Goal: Task Accomplishment & Management: Use online tool/utility

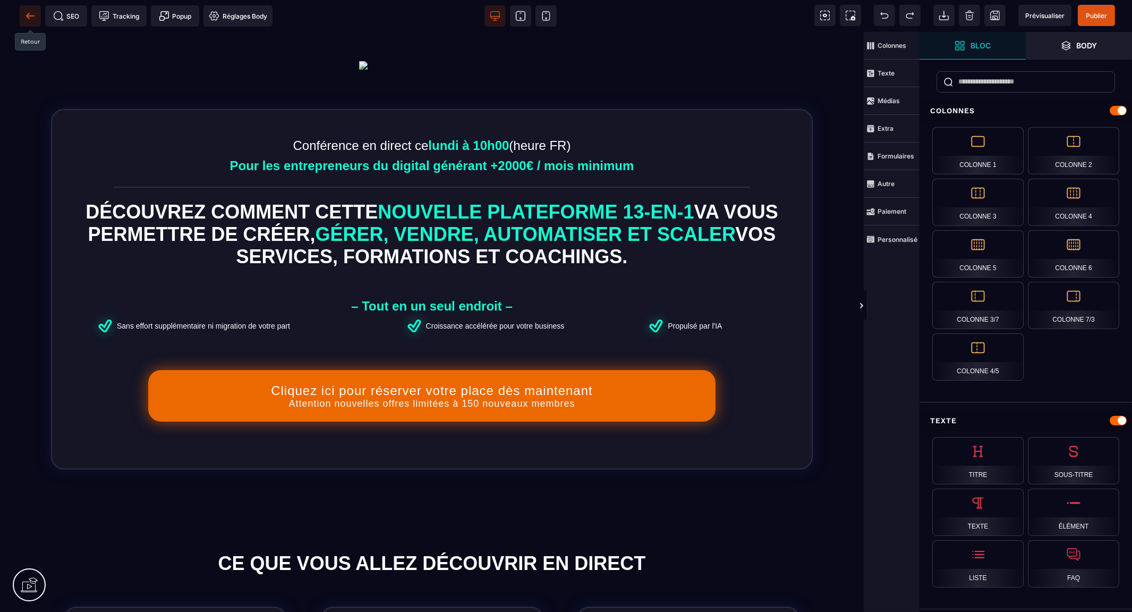
click at [25, 21] on span at bounding box center [30, 15] width 21 height 21
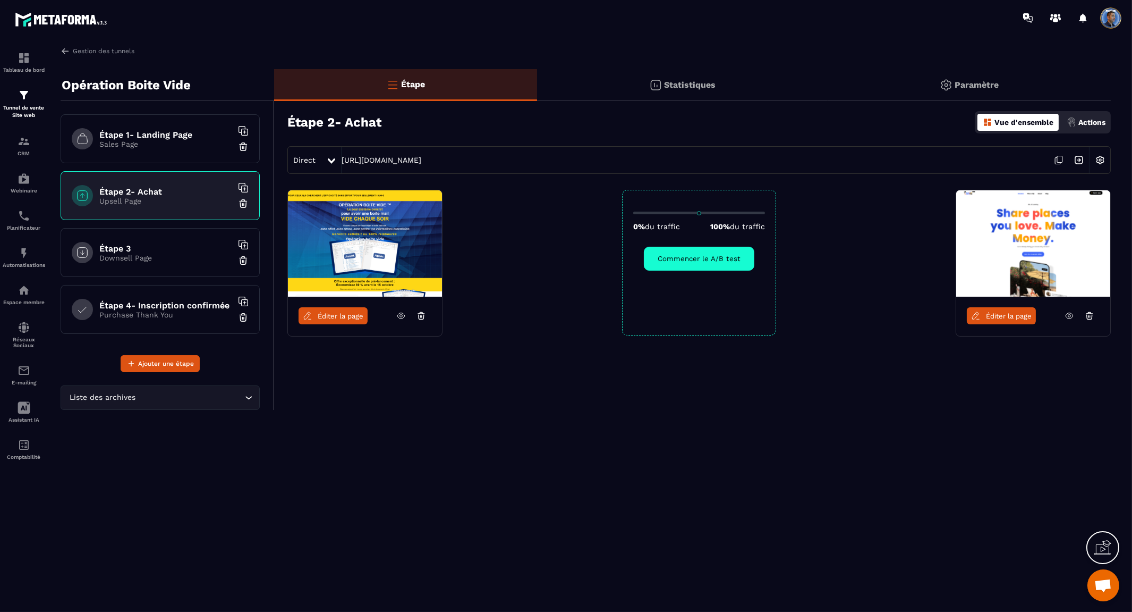
click at [1090, 315] on icon at bounding box center [1090, 316] width 10 height 10
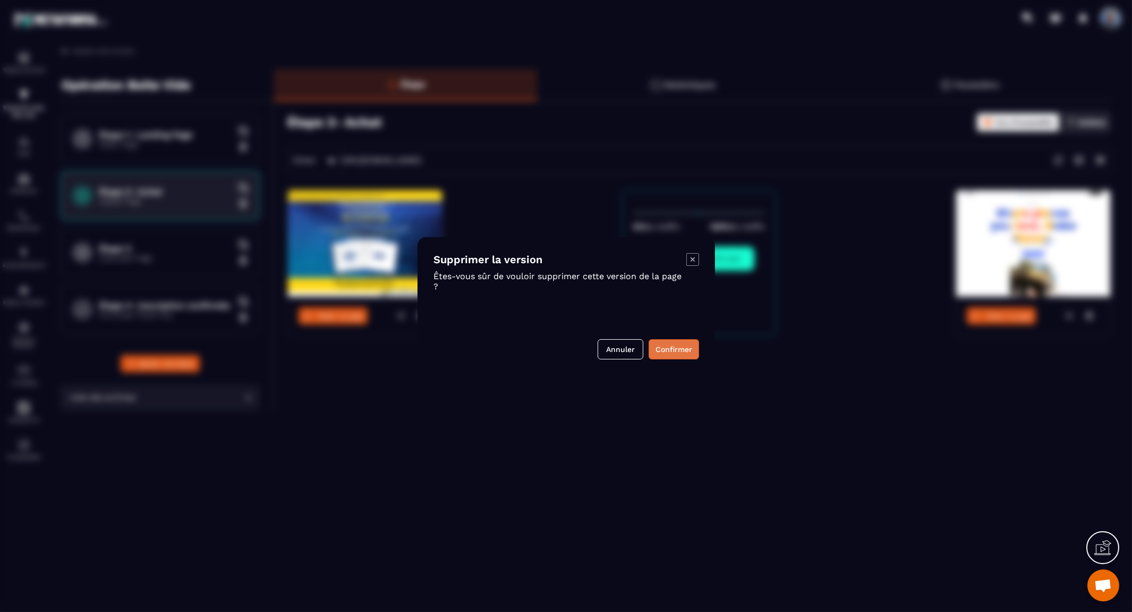
click at [668, 348] on button "Confirmer" at bounding box center [674, 349] width 50 height 20
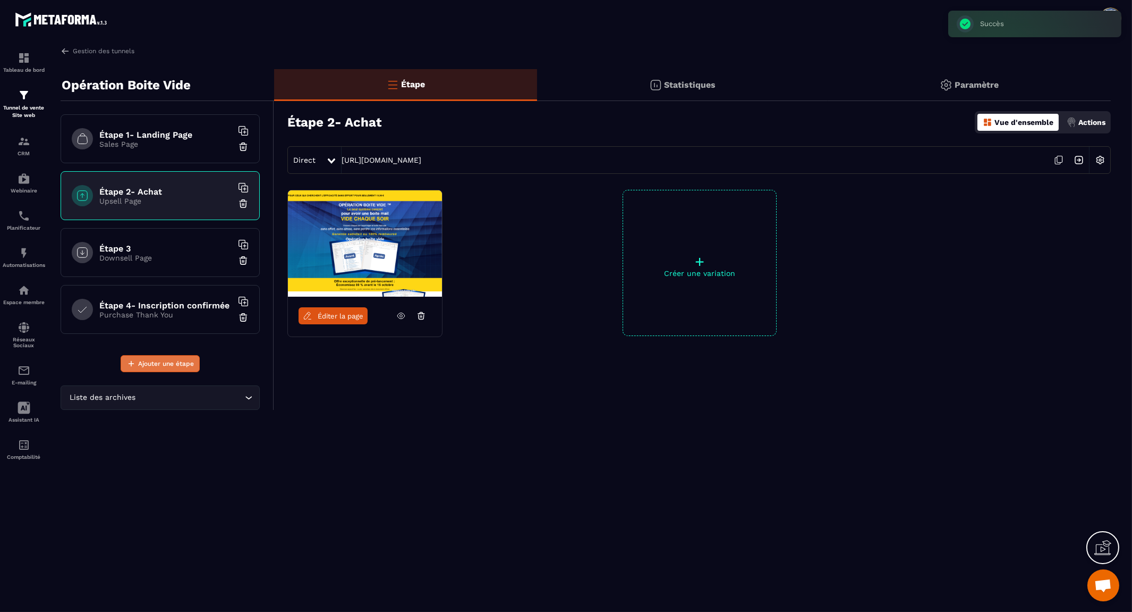
click at [173, 363] on span "Ajouter une étape" at bounding box center [166, 363] width 56 height 11
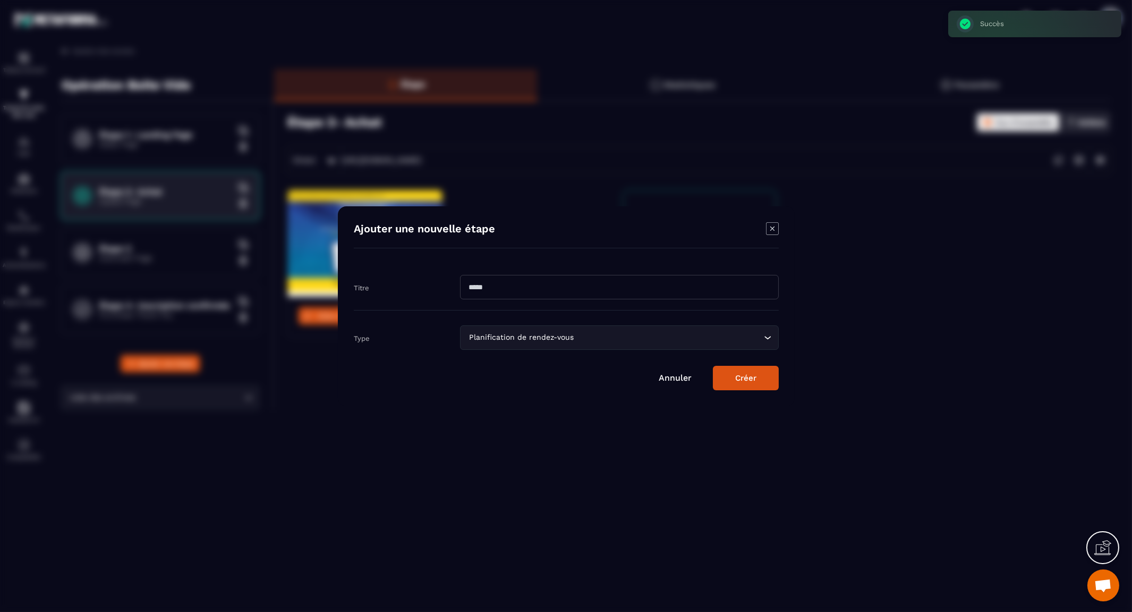
click at [770, 337] on icon "Search for option" at bounding box center [768, 337] width 11 height 11
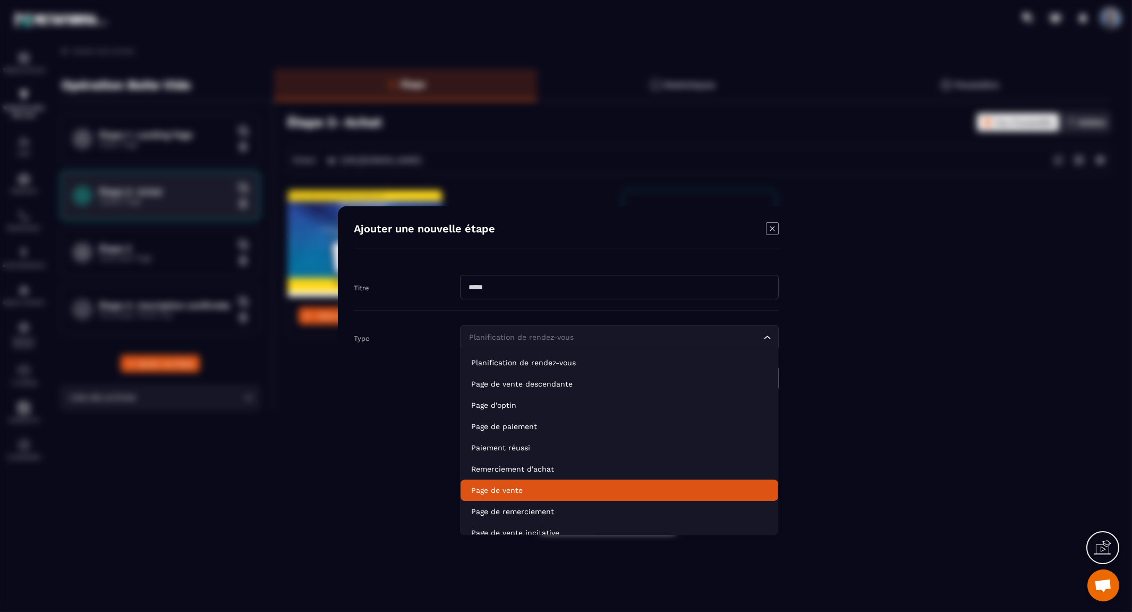
click at [588, 481] on li "Page de vente" at bounding box center [620, 489] width 318 height 21
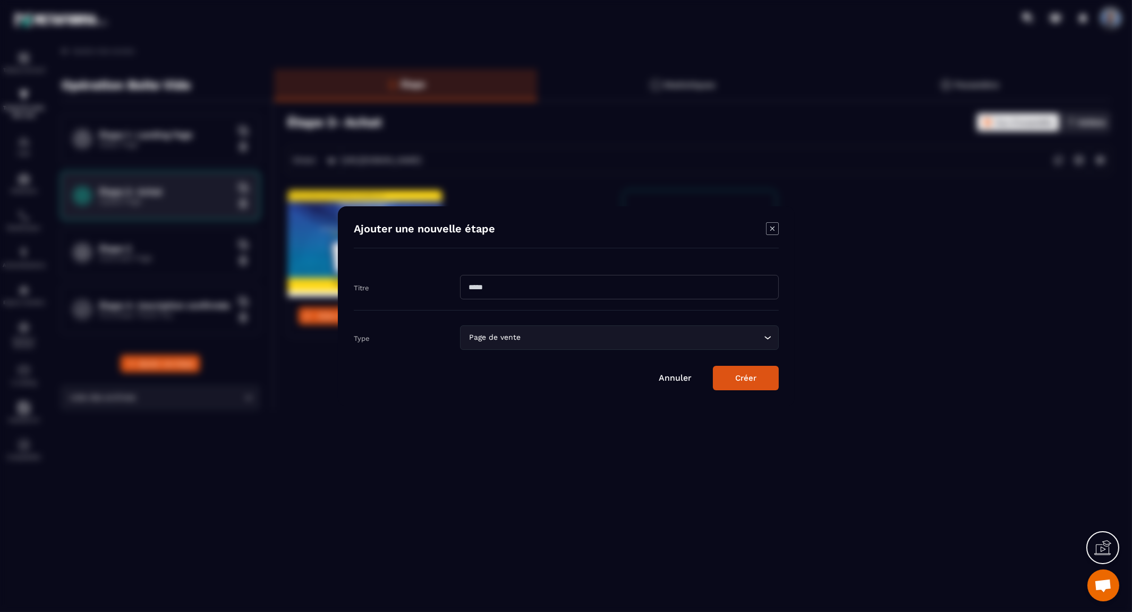
click at [592, 279] on input "Modal window" at bounding box center [619, 287] width 319 height 24
type input "**********"
click at [775, 379] on button "Créer" at bounding box center [746, 378] width 66 height 24
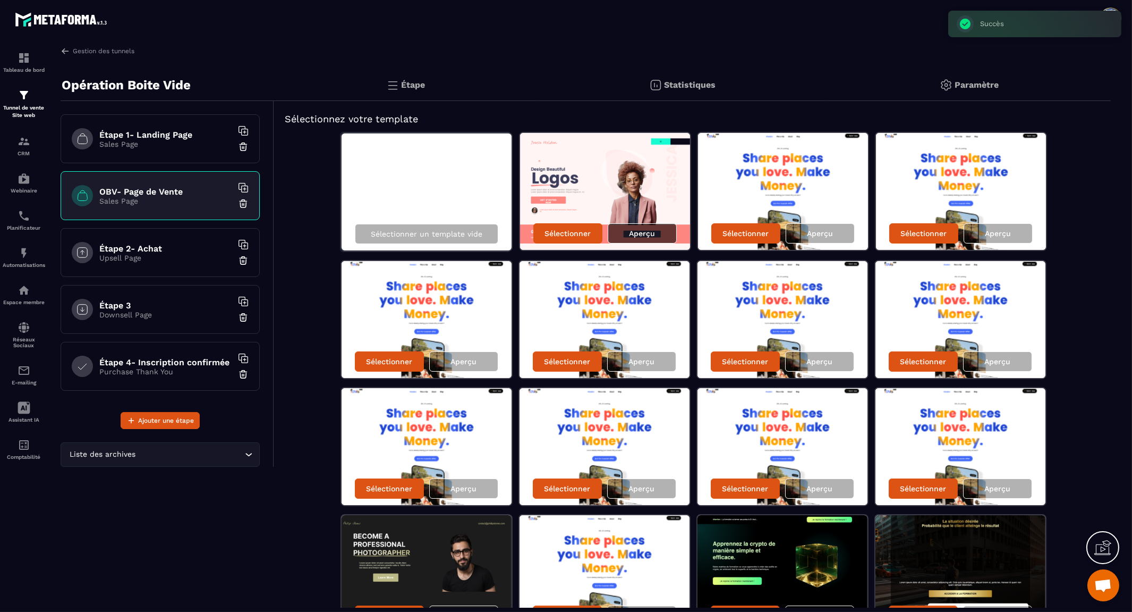
click at [649, 233] on p "Aperçu" at bounding box center [643, 233] width 26 height 9
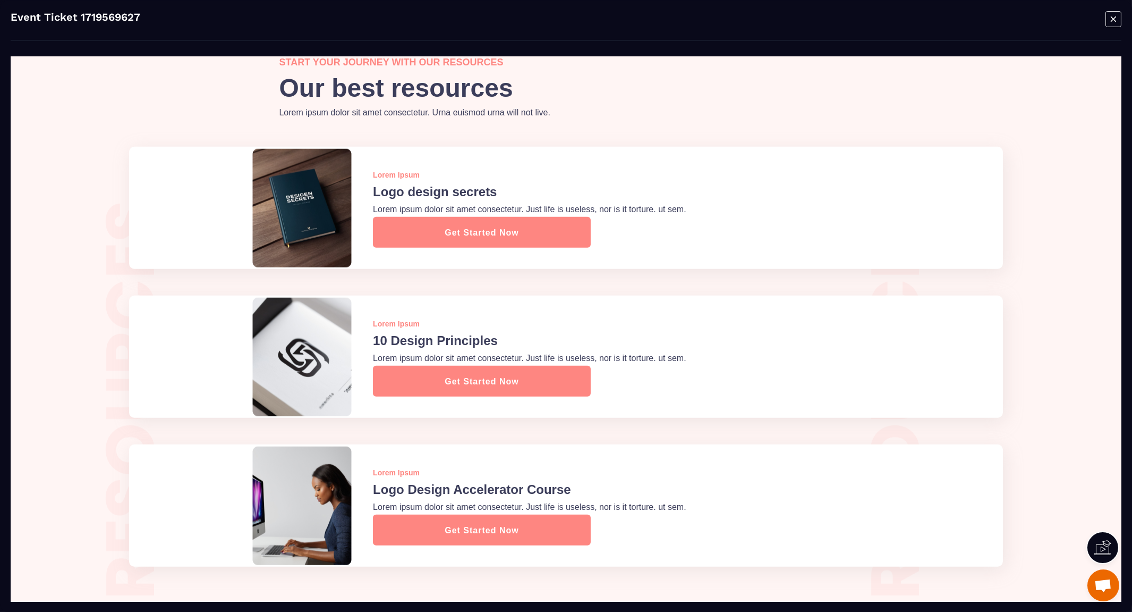
scroll to position [2151, 0]
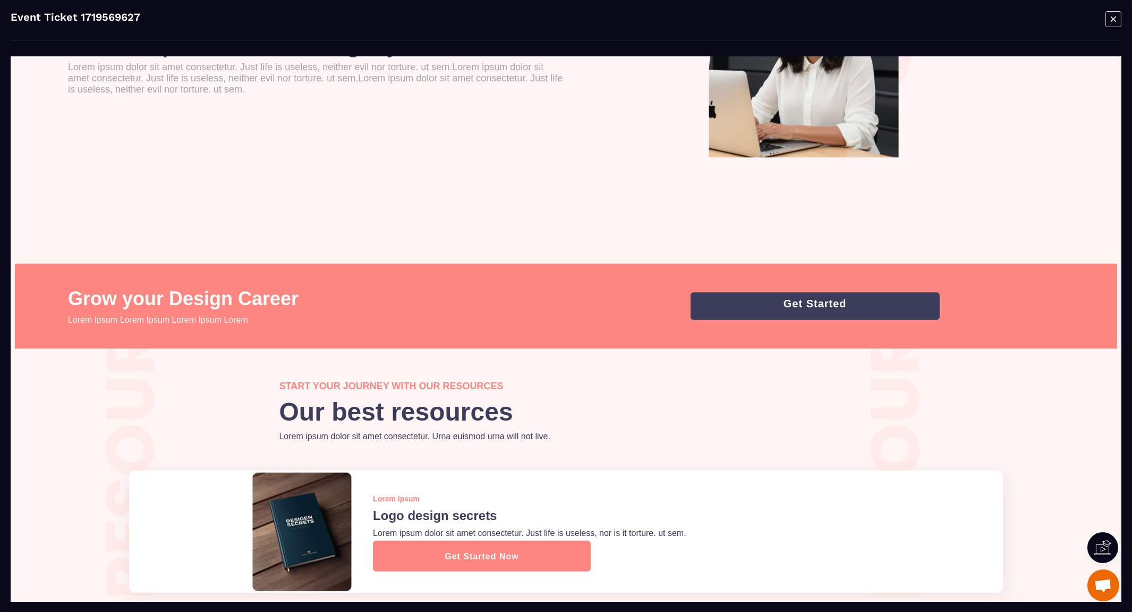
click at [1113, 19] on icon "Modal window" at bounding box center [1113, 18] width 5 height 5
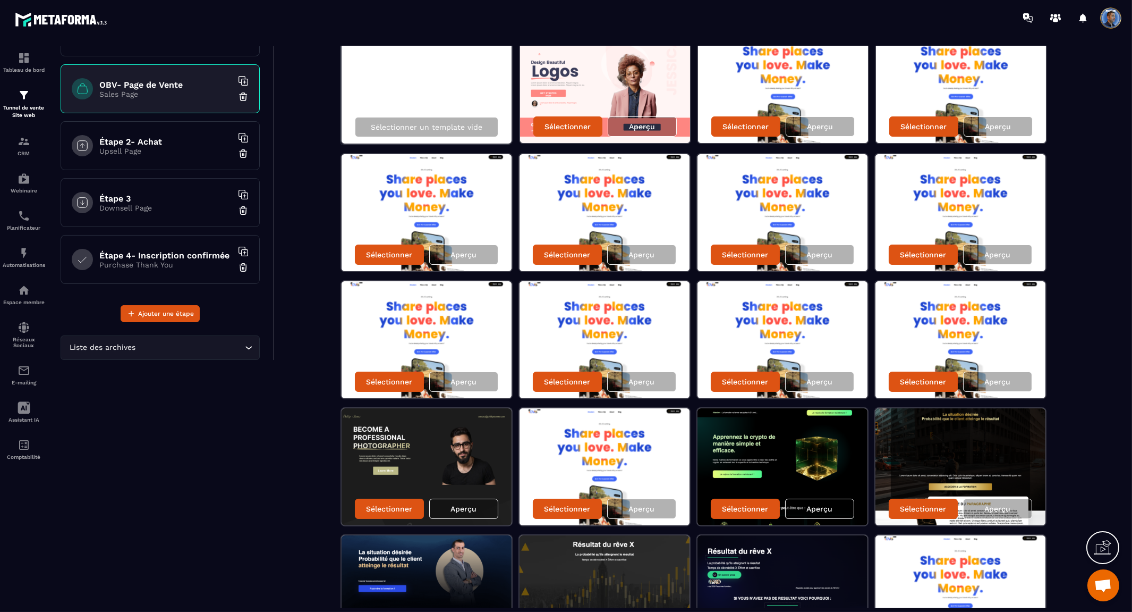
scroll to position [0, 0]
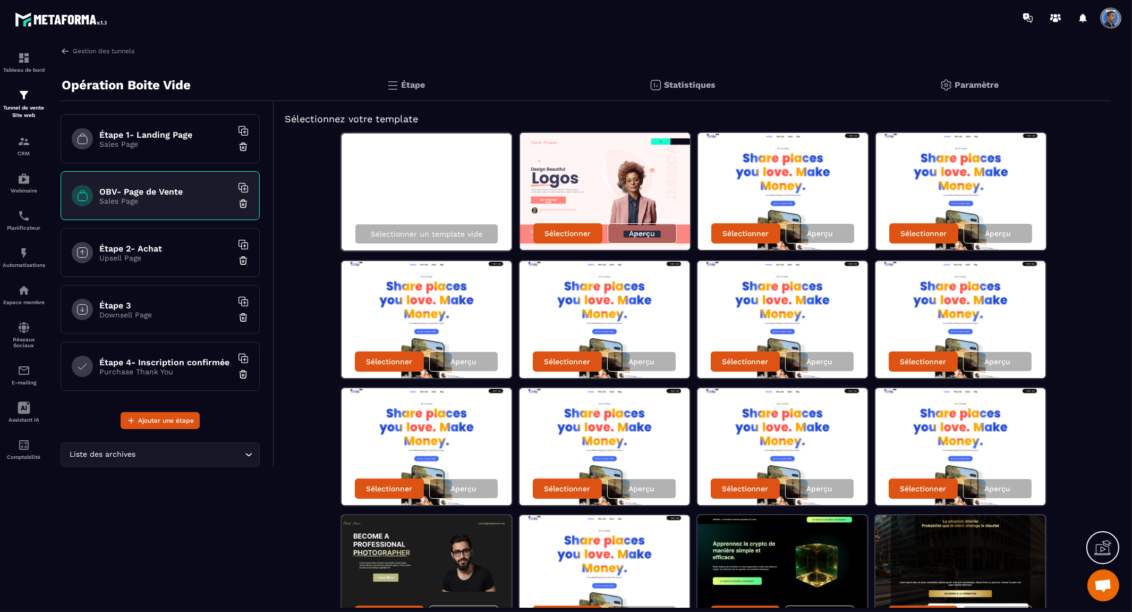
click at [169, 189] on h6 "OBV- Page de Vente" at bounding box center [165, 192] width 133 height 10
click at [160, 250] on h6 "Étape 2- Achat" at bounding box center [165, 248] width 133 height 10
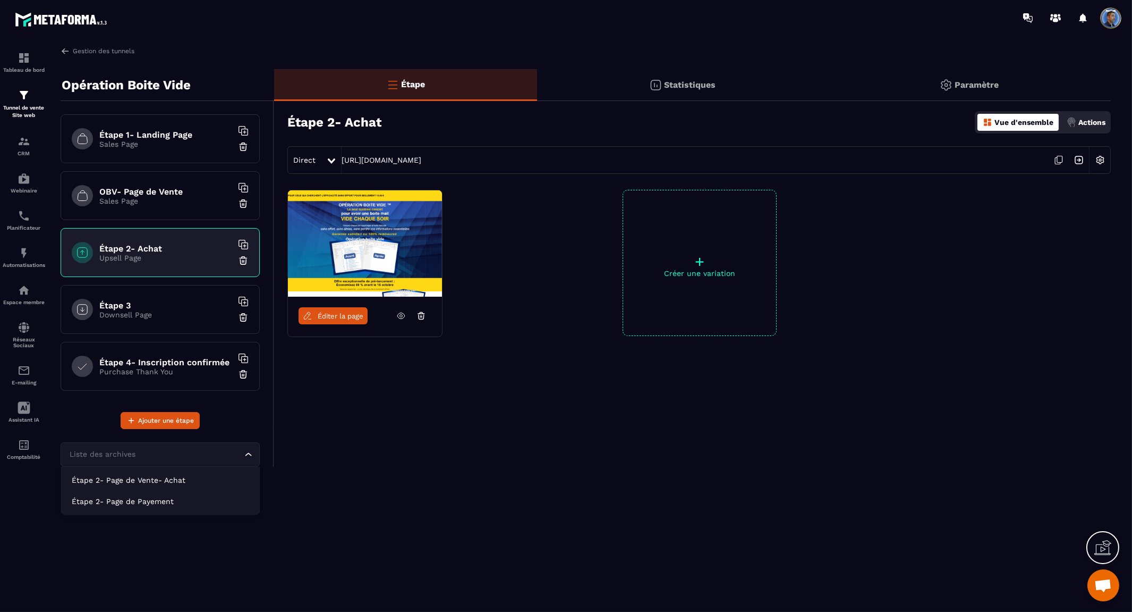
click at [200, 449] on input "Search for option" at bounding box center [154, 454] width 175 height 12
click at [177, 479] on p "Étape 2- Page de Vente- Achat" at bounding box center [160, 480] width 177 height 11
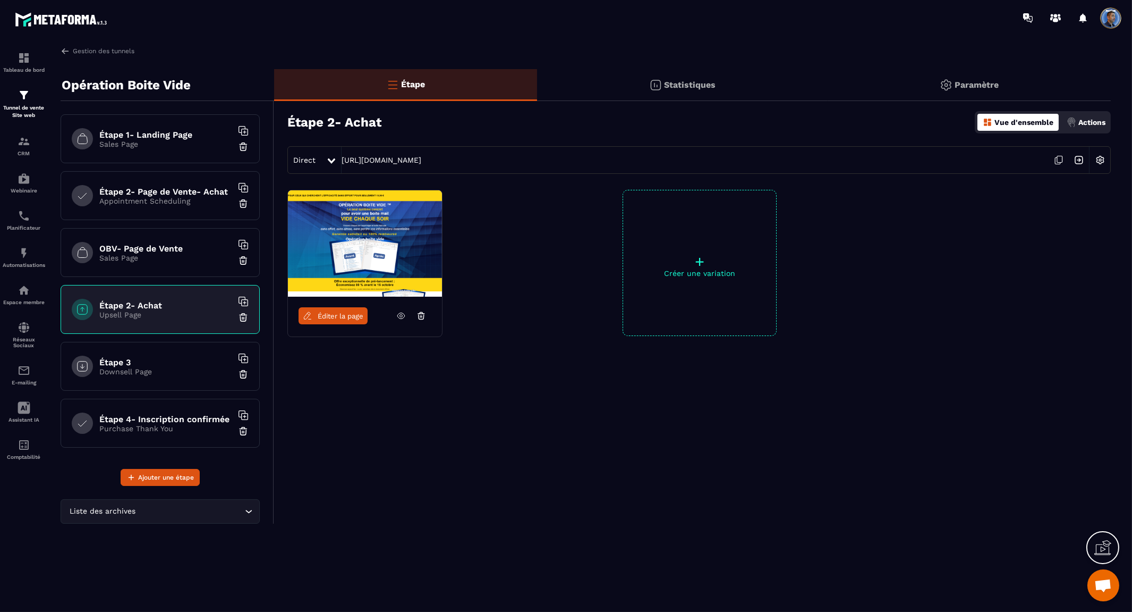
click at [190, 256] on p "Sales Page" at bounding box center [165, 257] width 133 height 9
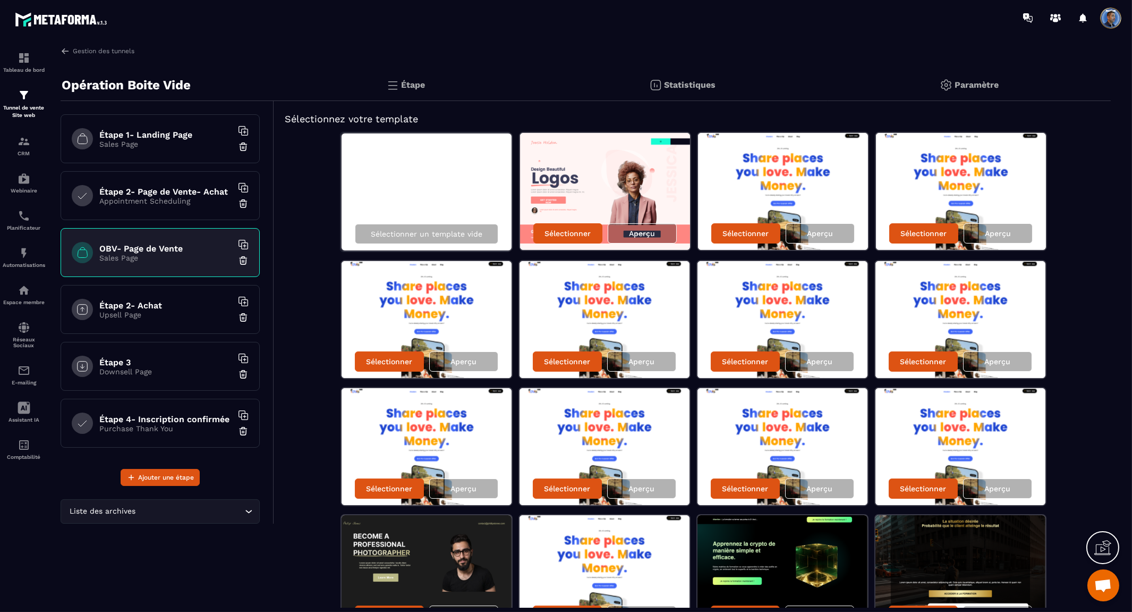
click at [99, 45] on div "Tableau de bord Tunnel de vente Site web CRM Webinaire Planificateur Automatisa…" at bounding box center [90, 323] width 181 height 574
click at [92, 54] on link "Gestion des tunnels" at bounding box center [98, 51] width 74 height 10
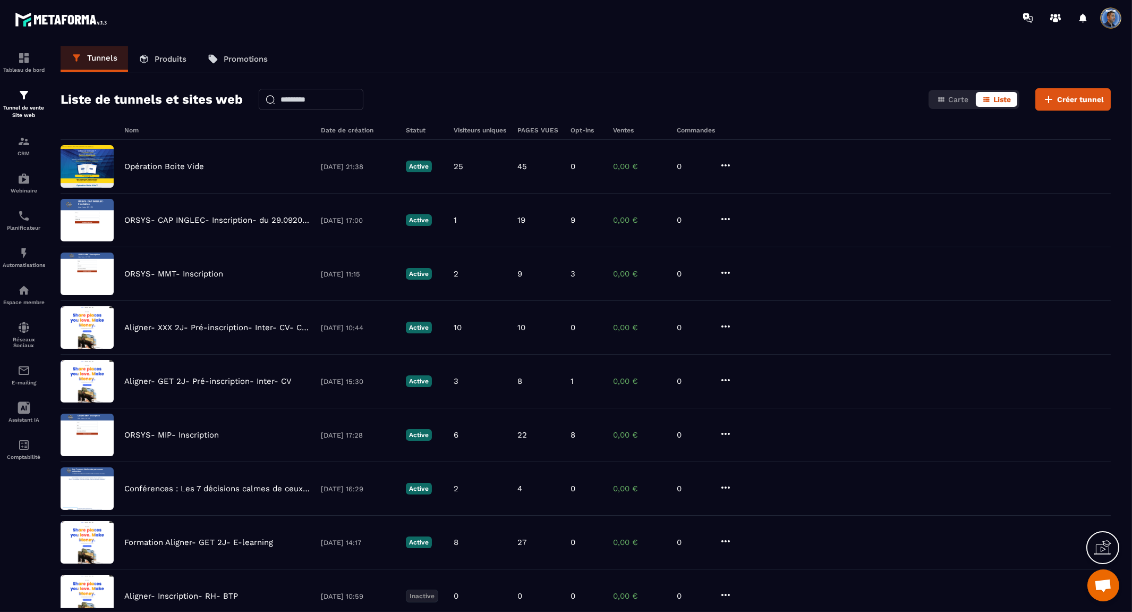
click at [159, 57] on p "Produits" at bounding box center [171, 59] width 32 height 10
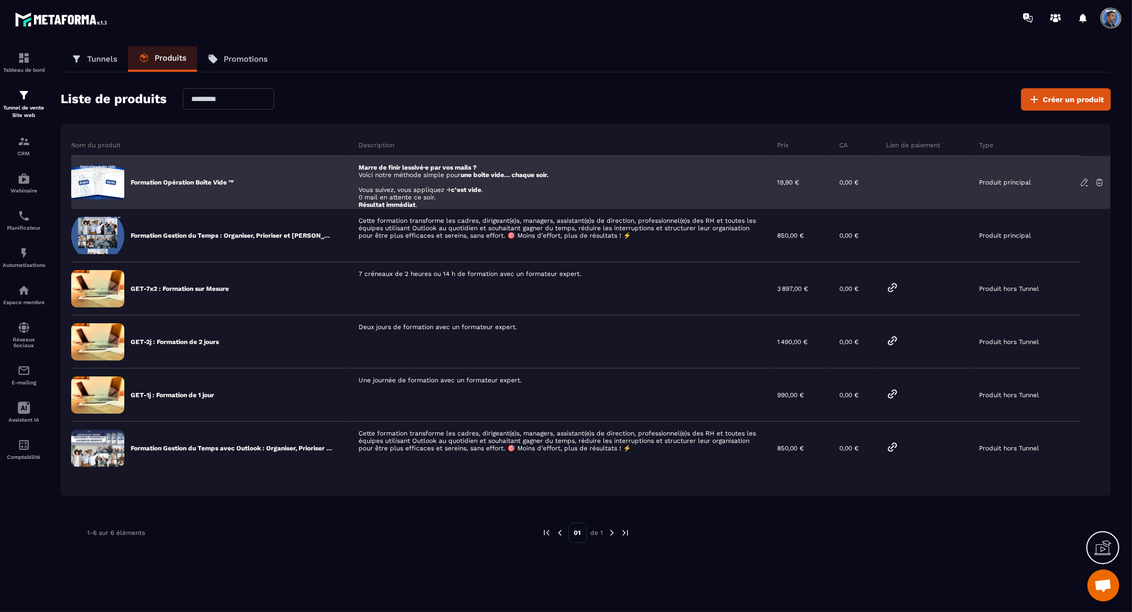
click at [167, 174] on div "Formation Opération Boîte Vide ™" at bounding box center [210, 182] width 279 height 53
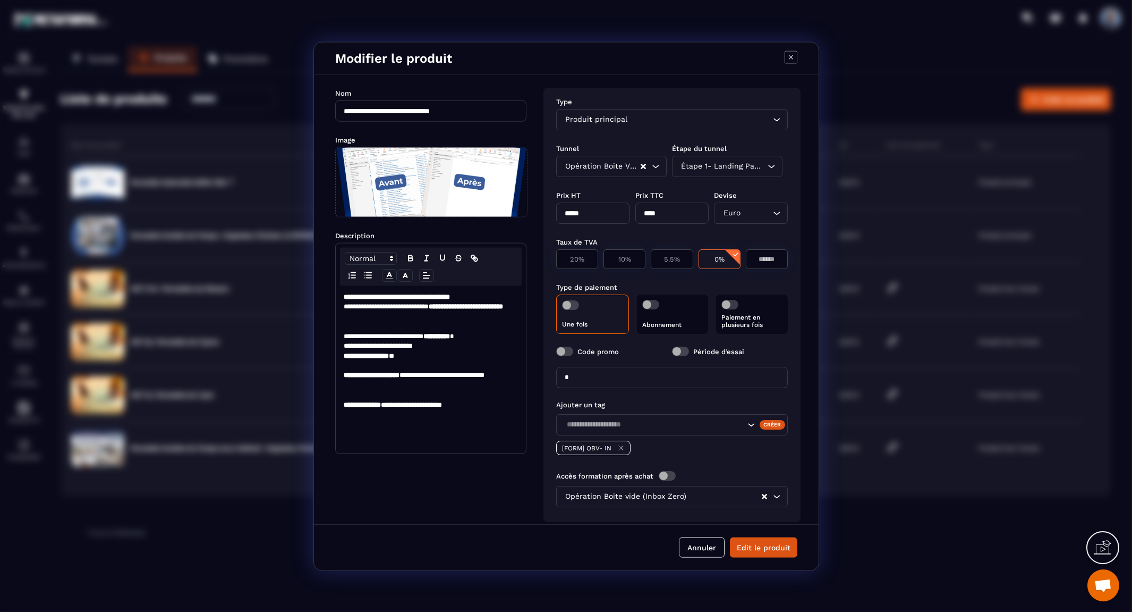
click at [769, 160] on div "Étape 1- Landing Page Loading..." at bounding box center [727, 165] width 111 height 21
click at [810, 165] on div "**********" at bounding box center [566, 298] width 505 height 449
click at [705, 549] on button "Annuler" at bounding box center [702, 547] width 46 height 20
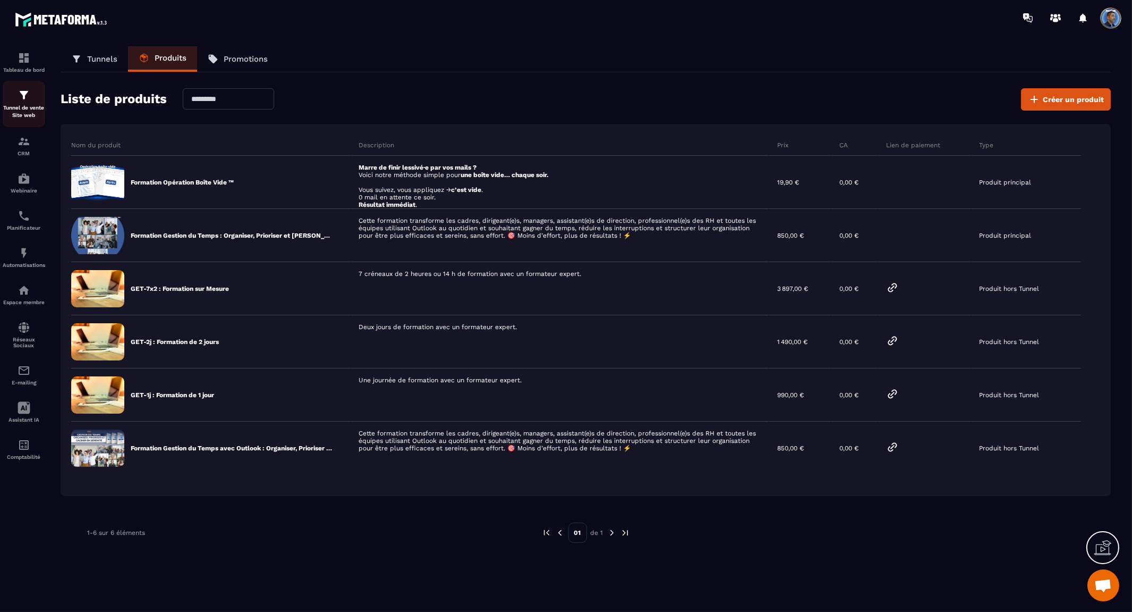
click at [25, 105] on p "Tunnel de vente Site web" at bounding box center [24, 111] width 43 height 15
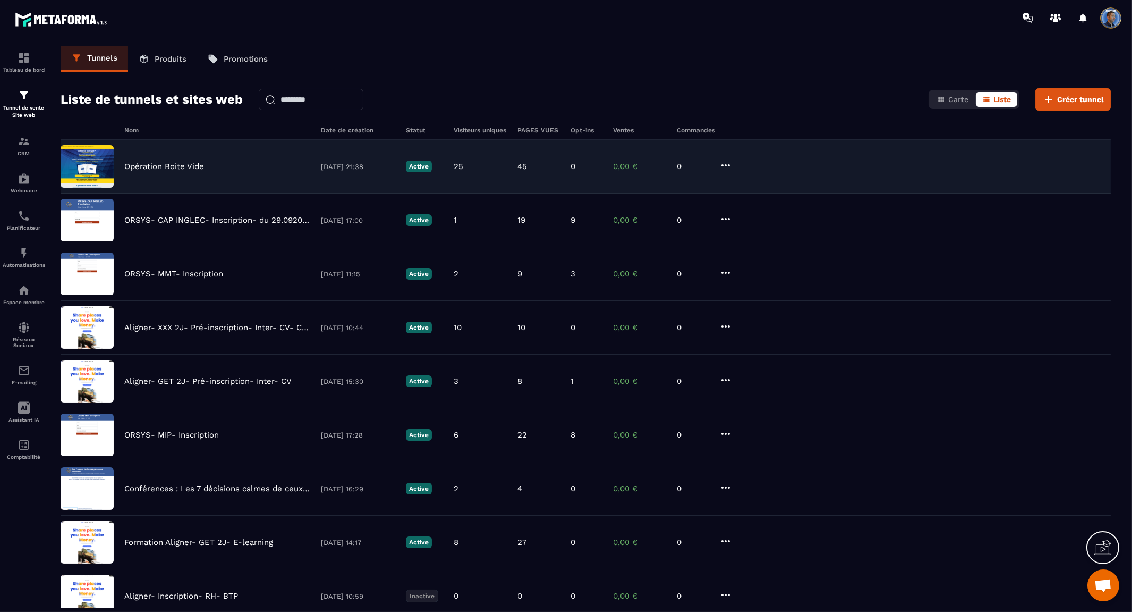
click at [136, 162] on p "Opération Boite Vide" at bounding box center [164, 167] width 80 height 10
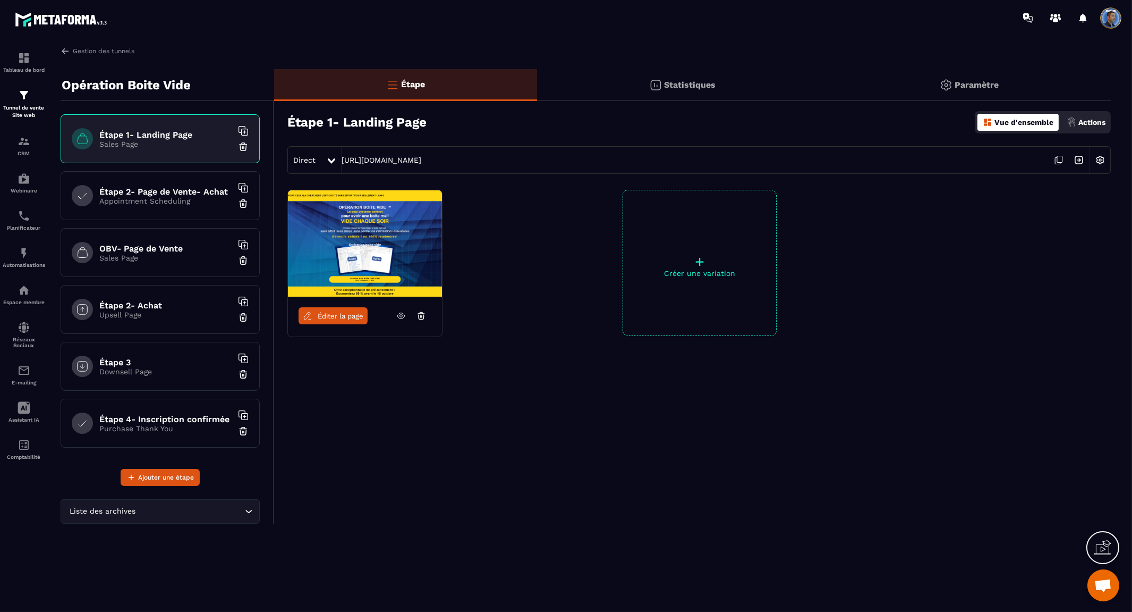
click at [169, 136] on h6 "Étape 1- Landing Page" at bounding box center [165, 135] width 133 height 10
click at [1100, 163] on img at bounding box center [1100, 160] width 20 height 20
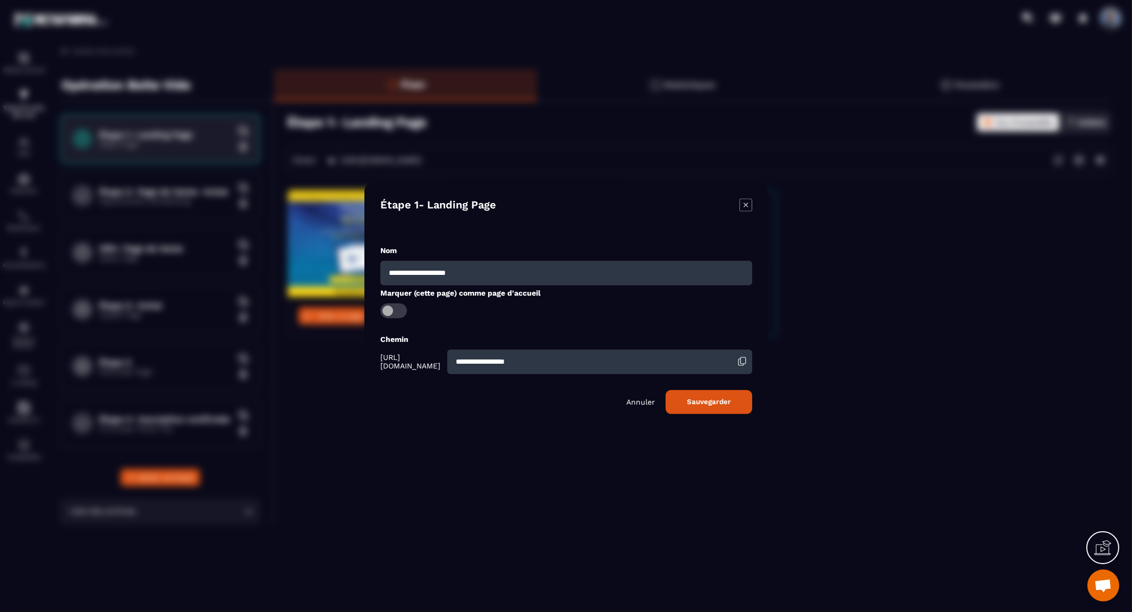
click at [392, 274] on input "**********" at bounding box center [566, 272] width 372 height 24
type input "**********"
click at [721, 399] on button "Sauvegarder" at bounding box center [709, 401] width 87 height 24
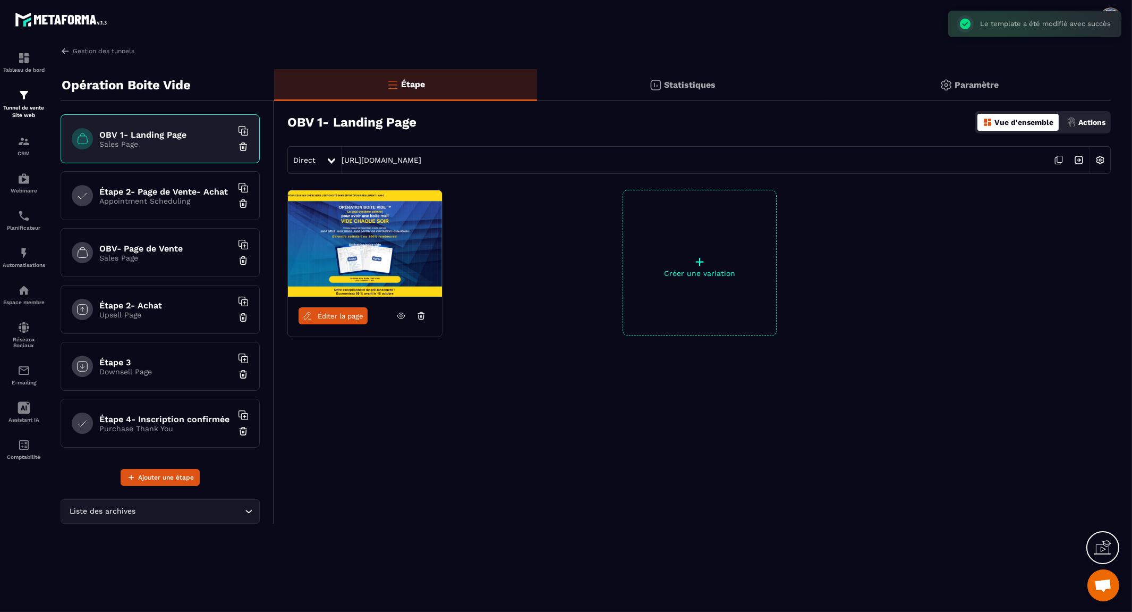
click at [165, 249] on h6 "OBV- Page de Vente" at bounding box center [165, 248] width 133 height 10
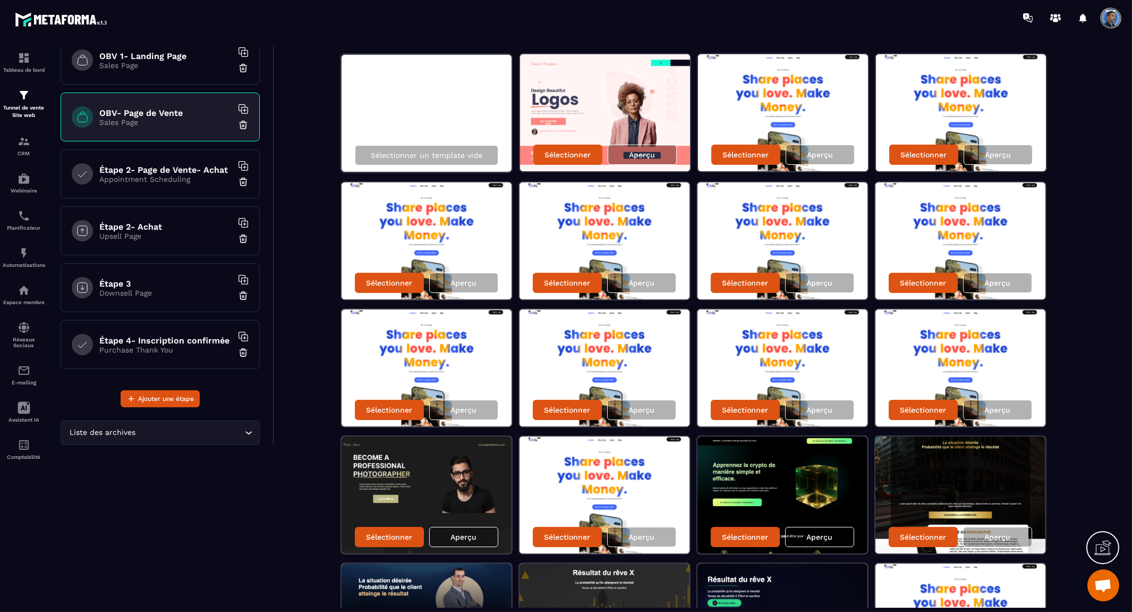
scroll to position [257, 0]
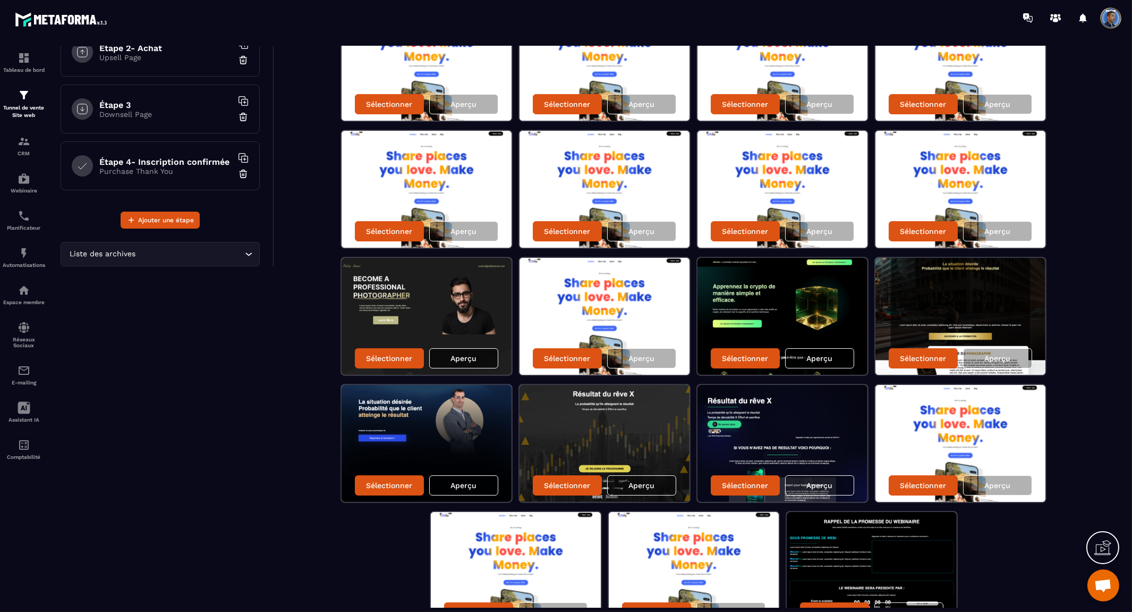
click at [482, 354] on div "Aperçu" at bounding box center [463, 358] width 69 height 20
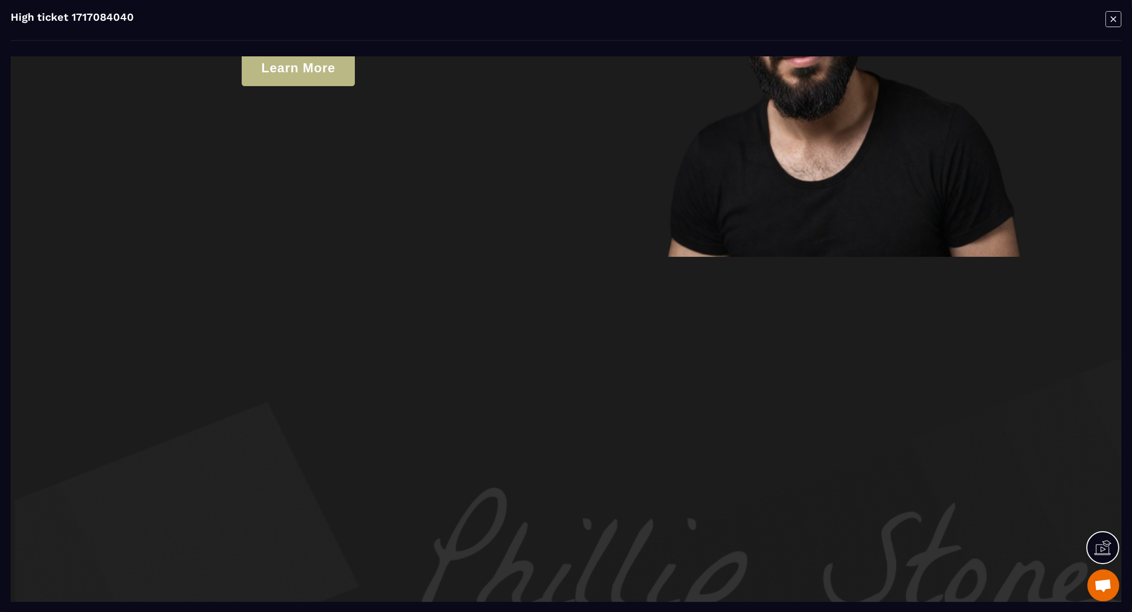
scroll to position [0, 0]
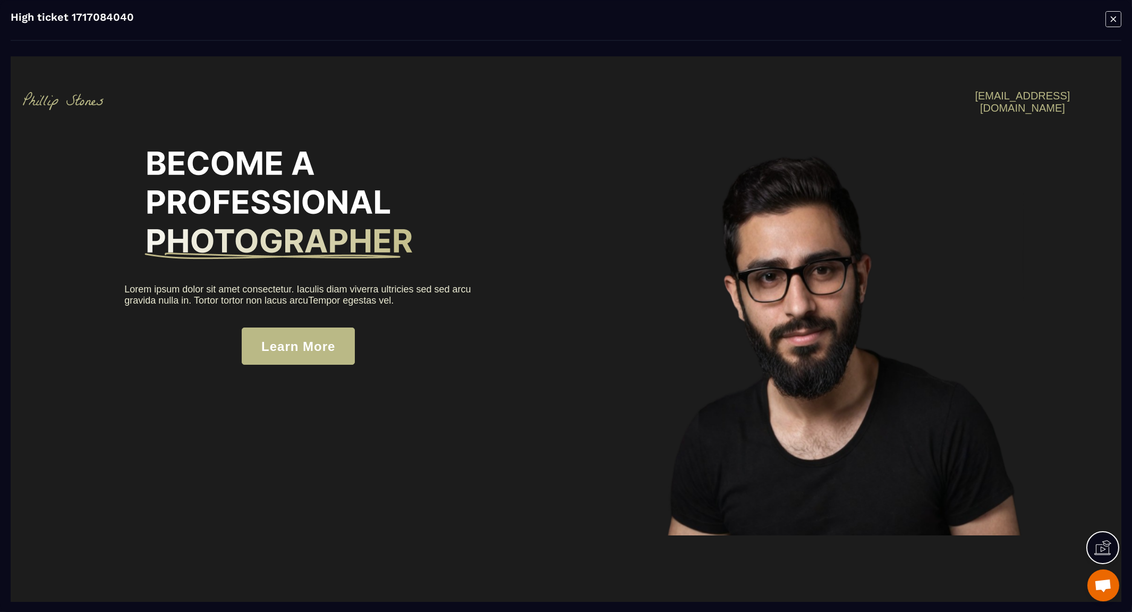
click at [1117, 15] on icon "Modal window" at bounding box center [1114, 19] width 16 height 16
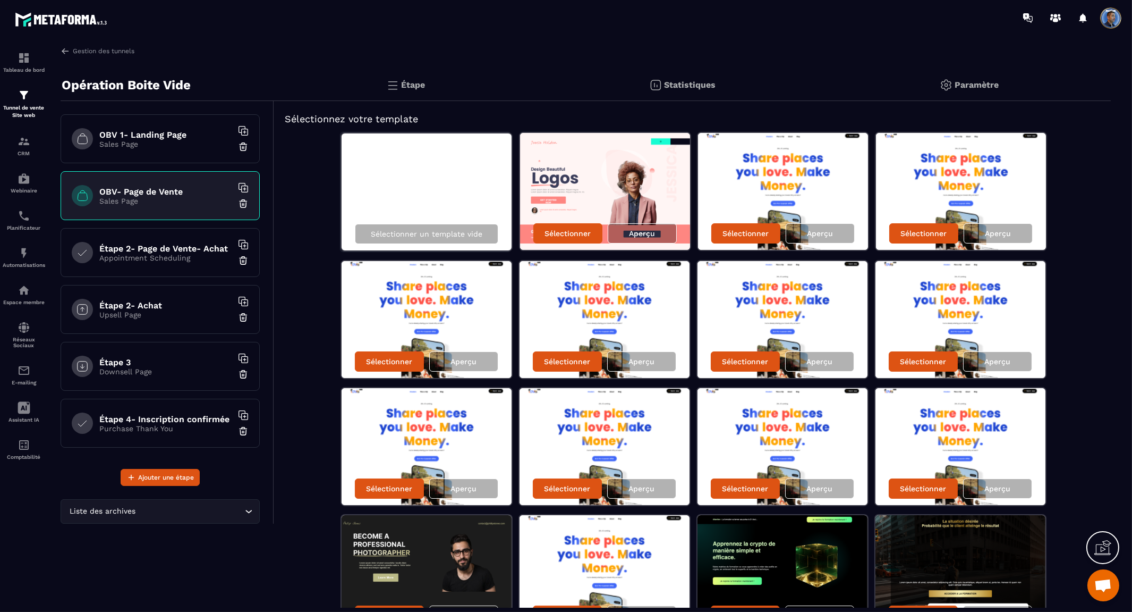
click at [152, 190] on h6 "OBV- Page de Vente" at bounding box center [165, 192] width 133 height 10
click at [455, 231] on p "Sélectionner un template vide" at bounding box center [427, 234] width 112 height 9
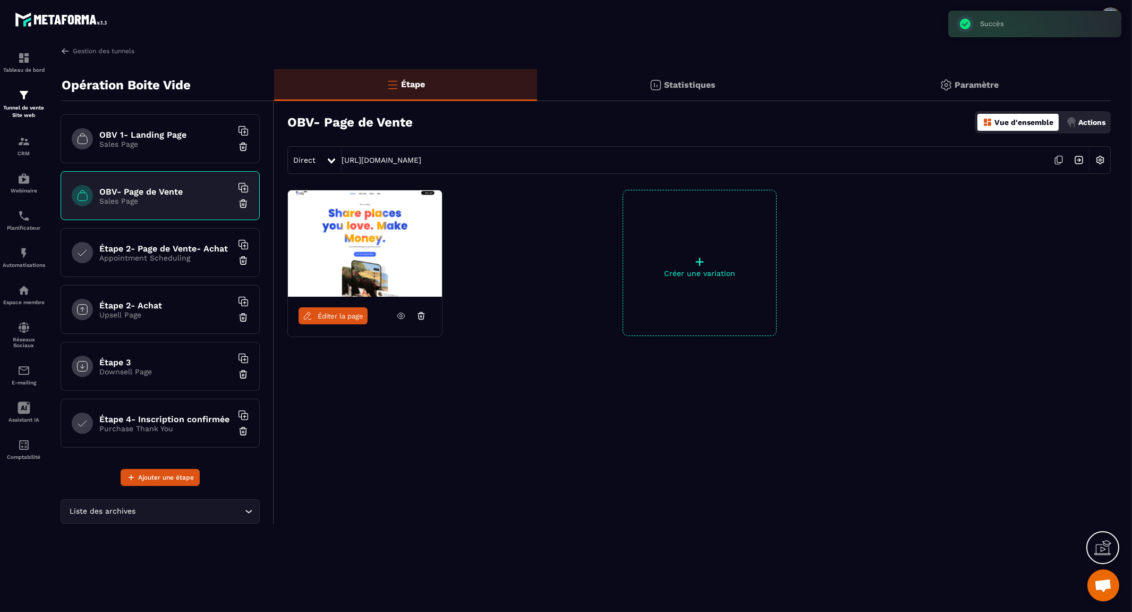
click at [356, 316] on span "Éditer la page" at bounding box center [341, 316] width 46 height 8
